Goal: Find specific page/section: Find specific page/section

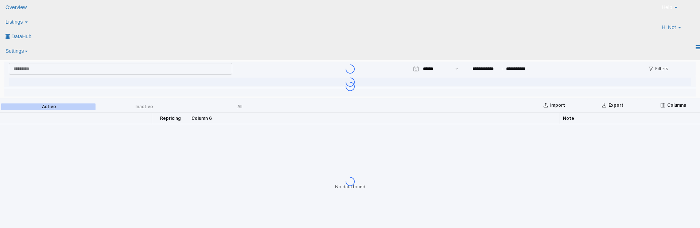
click at [315, 213] on div "App Frame" at bounding box center [350, 181] width 700 height 167
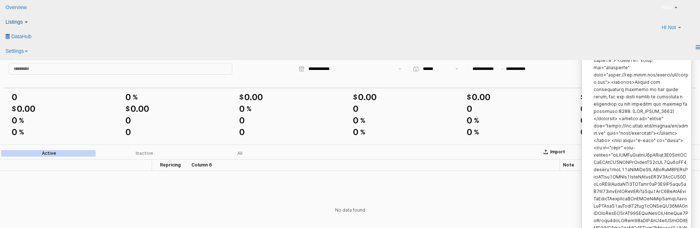
click at [23, 19] on span "Listings" at bounding box center [13, 22] width 17 height 6
click at [8, 35] on icon at bounding box center [8, 35] width 0 height 0
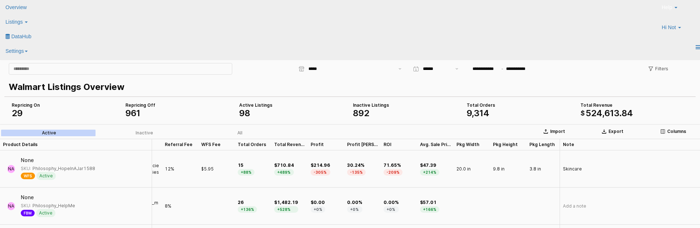
scroll to position [0, 467]
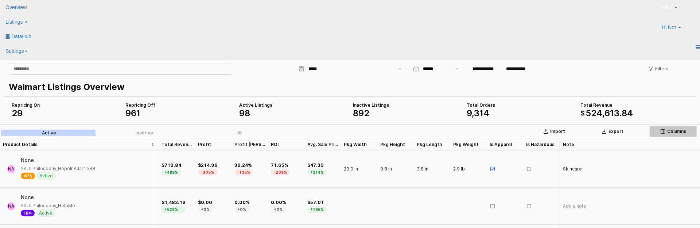
click at [673, 131] on p "Columns" at bounding box center [676, 132] width 19 height 6
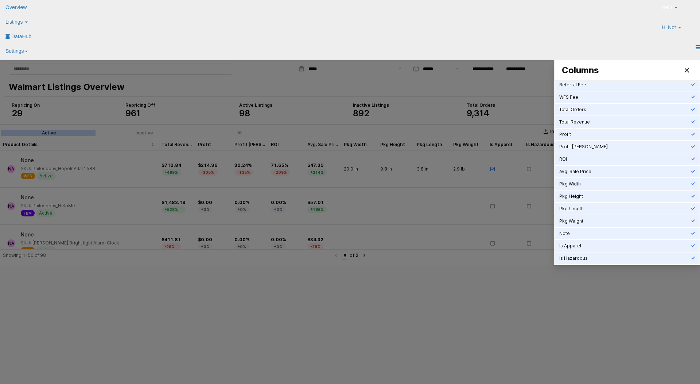
scroll to position [0, 0]
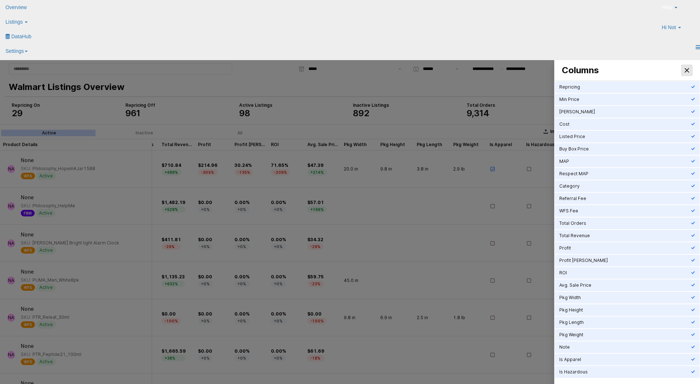
click at [686, 67] on div "Close" at bounding box center [686, 70] width 11 height 11
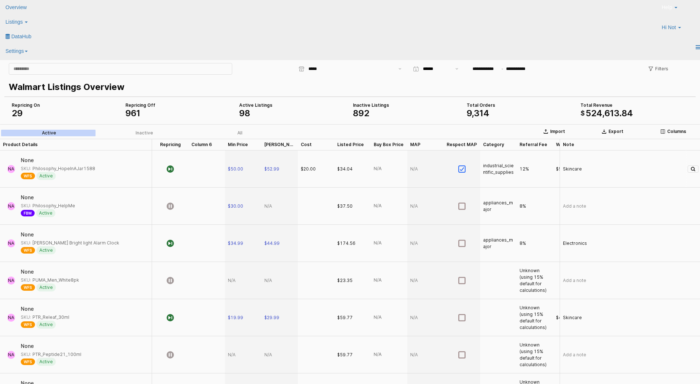
click at [203, 163] on div "App Frame" at bounding box center [206, 169] width 36 height 37
click at [204, 164] on div "App Frame" at bounding box center [206, 169] width 36 height 37
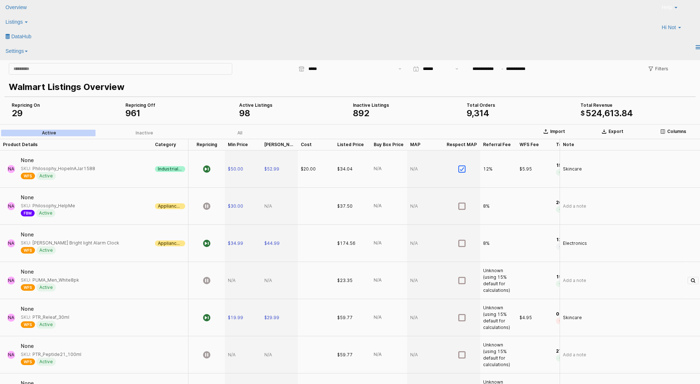
click at [173, 276] on div "App Frame" at bounding box center [170, 280] width 36 height 37
click at [169, 282] on div "App Frame" at bounding box center [170, 280] width 36 height 37
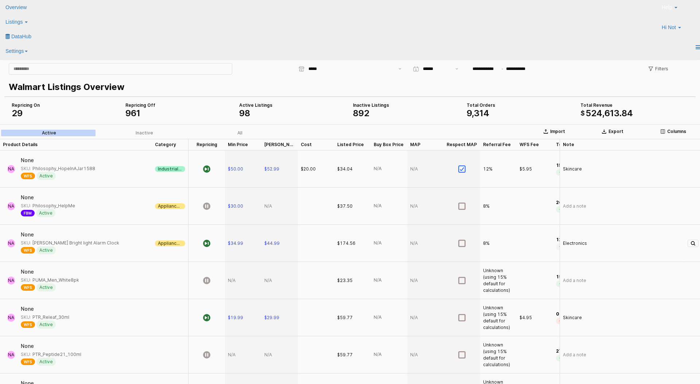
click at [172, 243] on span "Appliances - Major" at bounding box center [170, 244] width 24 height 6
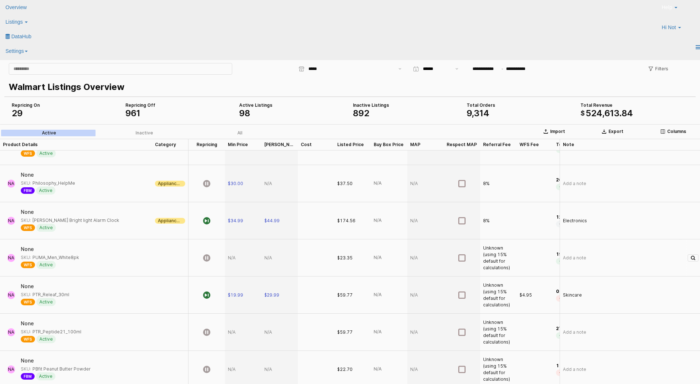
scroll to position [27, 0]
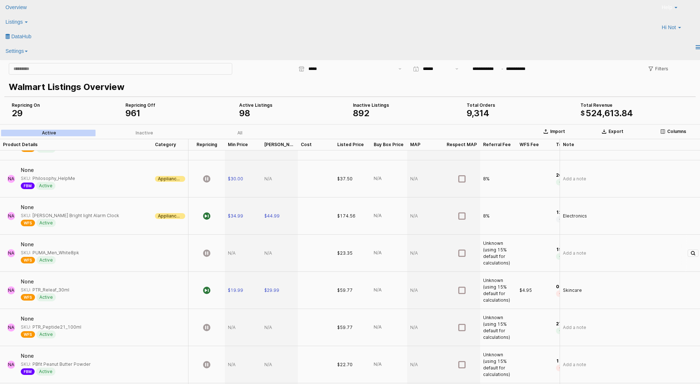
click at [166, 247] on div "App Frame" at bounding box center [170, 253] width 36 height 37
click at [167, 253] on div "App Frame" at bounding box center [170, 253] width 36 height 37
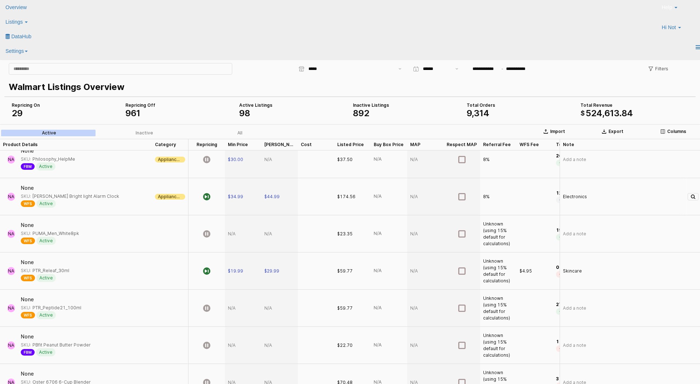
scroll to position [0, 0]
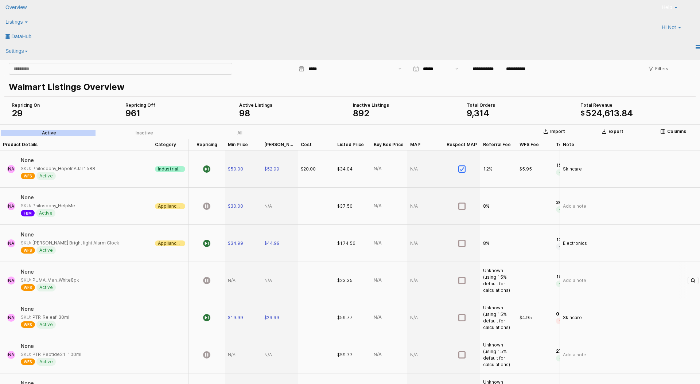
click at [170, 281] on div "App Frame" at bounding box center [170, 280] width 36 height 37
click at [164, 276] on div "App Frame" at bounding box center [170, 280] width 36 height 37
click at [174, 239] on div "Appliances - Major" at bounding box center [170, 243] width 36 height 37
click at [172, 282] on div "App Frame" at bounding box center [170, 280] width 36 height 37
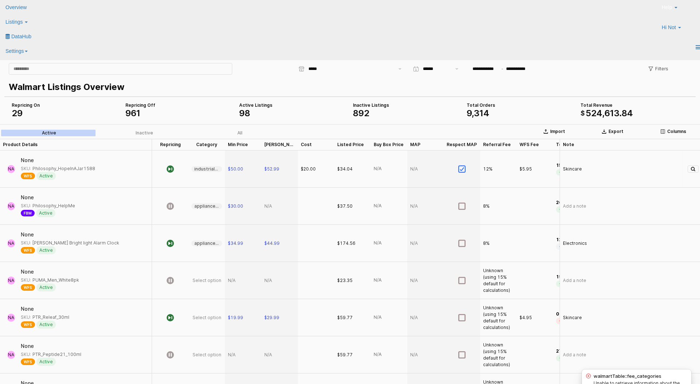
click at [211, 172] on div "industrial_scientific_supplies" at bounding box center [206, 169] width 36 height 37
click at [211, 170] on div "industrial_scientific_supplies" at bounding box center [206, 169] width 31 height 6
click at [213, 278] on span "Select option" at bounding box center [206, 281] width 29 height 6
click at [206, 245] on div "appliances_major" at bounding box center [206, 244] width 31 height 6
click at [209, 209] on div "appliances_major" at bounding box center [206, 206] width 31 height 6
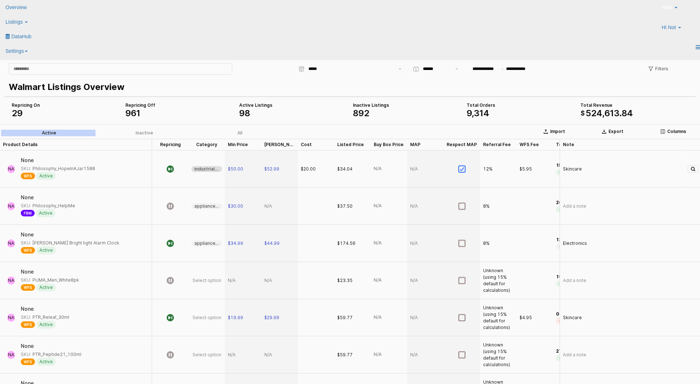
click at [210, 169] on div "industrial_scientific_supplies" at bounding box center [206, 169] width 31 height 6
